Goal: Use online tool/utility

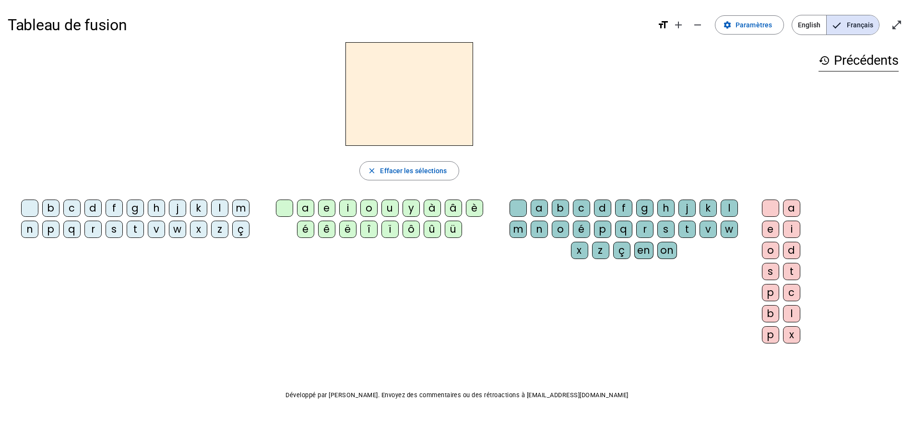
scroll to position [2800, 0]
click at [134, 229] on div "t" at bounding box center [135, 229] width 17 height 17
click at [307, 207] on div "a" at bounding box center [305, 208] width 17 height 17
click at [580, 208] on div "c" at bounding box center [581, 208] width 17 height 17
click at [766, 252] on div "o" at bounding box center [770, 250] width 17 height 17
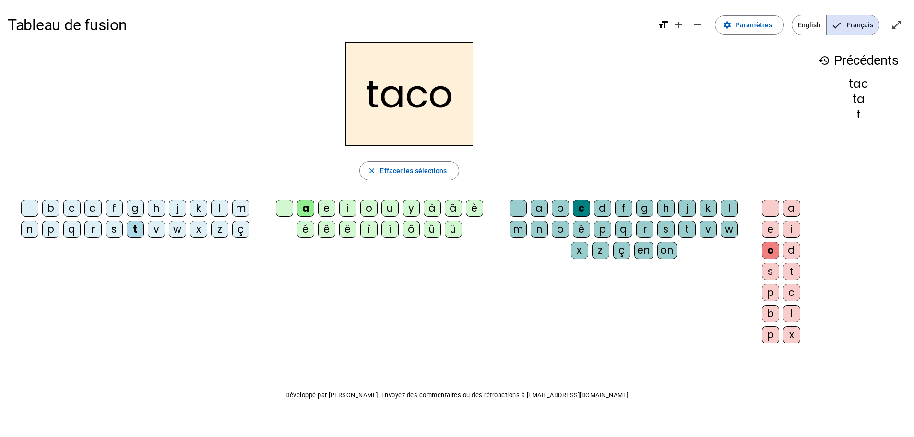
click at [771, 204] on div at bounding box center [770, 208] width 17 height 17
click at [219, 203] on div "l" at bounding box center [219, 208] width 17 height 17
click at [516, 208] on div at bounding box center [517, 208] width 17 height 17
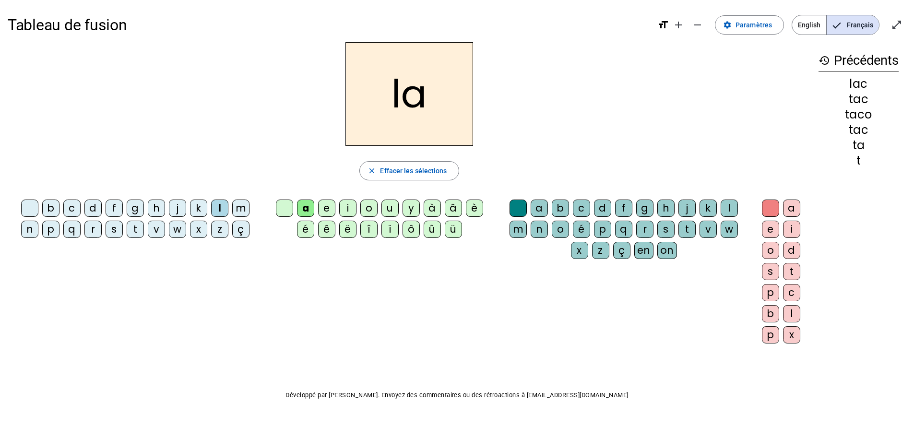
click at [385, 205] on div "u" at bounding box center [389, 208] width 17 height 17
click at [136, 231] on div "t" at bounding box center [135, 229] width 17 height 17
click at [91, 209] on div "d" at bounding box center [92, 208] width 17 height 17
click at [322, 206] on div "e" at bounding box center [326, 208] width 17 height 17
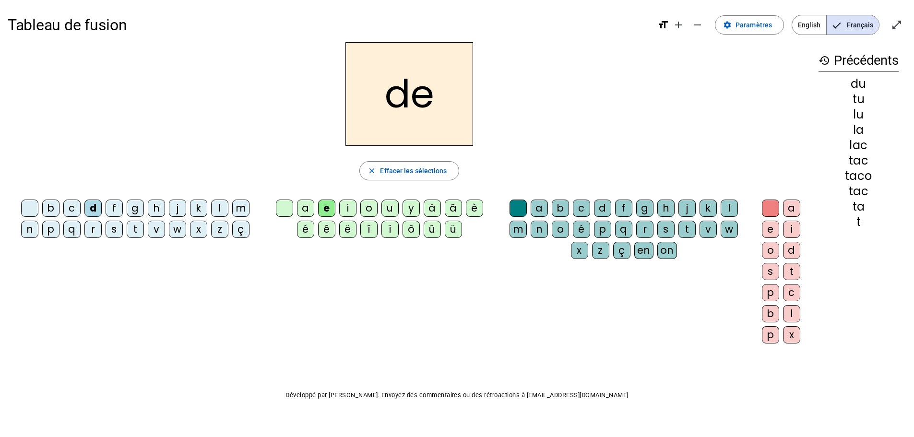
click at [242, 210] on div "m" at bounding box center [240, 208] width 17 height 17
click at [134, 205] on div "g" at bounding box center [135, 208] width 17 height 17
click at [173, 207] on div "j" at bounding box center [177, 208] width 17 height 17
click at [136, 206] on div "g" at bounding box center [135, 208] width 17 height 17
click at [176, 207] on div "j" at bounding box center [177, 208] width 17 height 17
